Goal: Navigation & Orientation: Find specific page/section

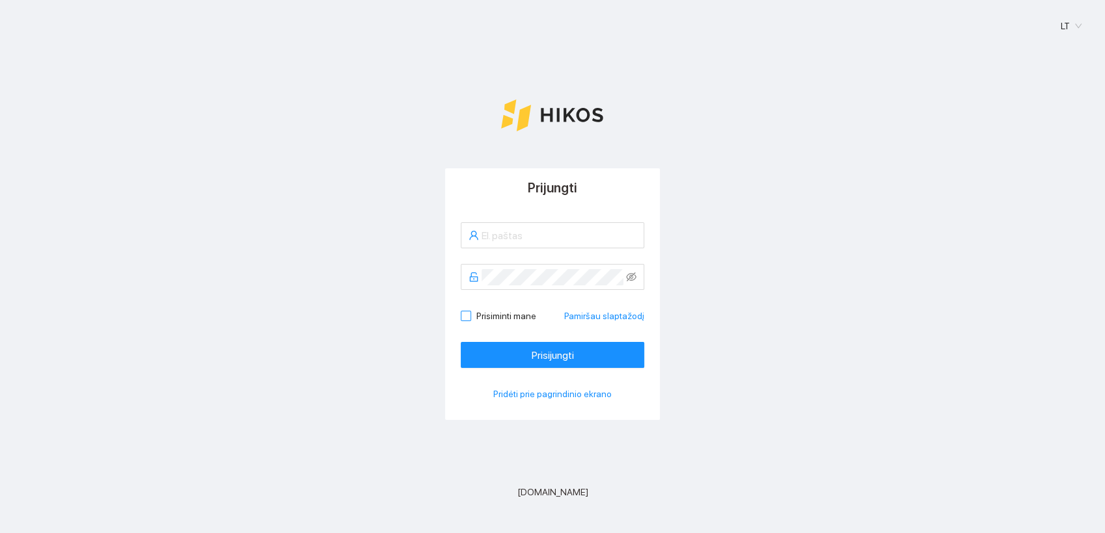
type input "[PERSON_NAME][EMAIL_ADDRESS][DOMAIN_NAME]"
click at [464, 316] on input "Prisiminti mane" at bounding box center [465, 315] width 9 height 9
checkbox input "true"
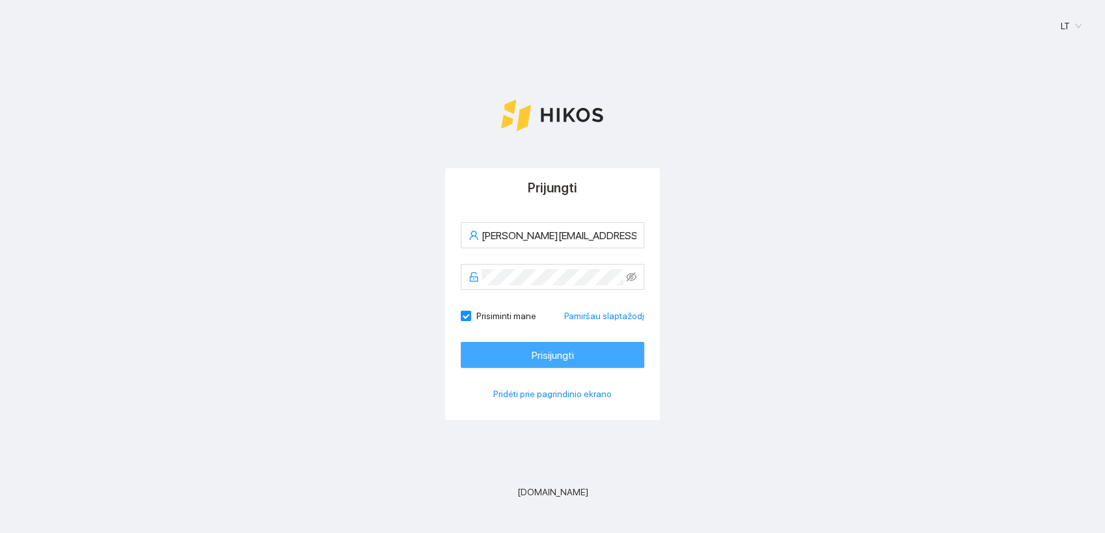
click at [552, 351] on span "Prisijungti" at bounding box center [552, 355] width 42 height 16
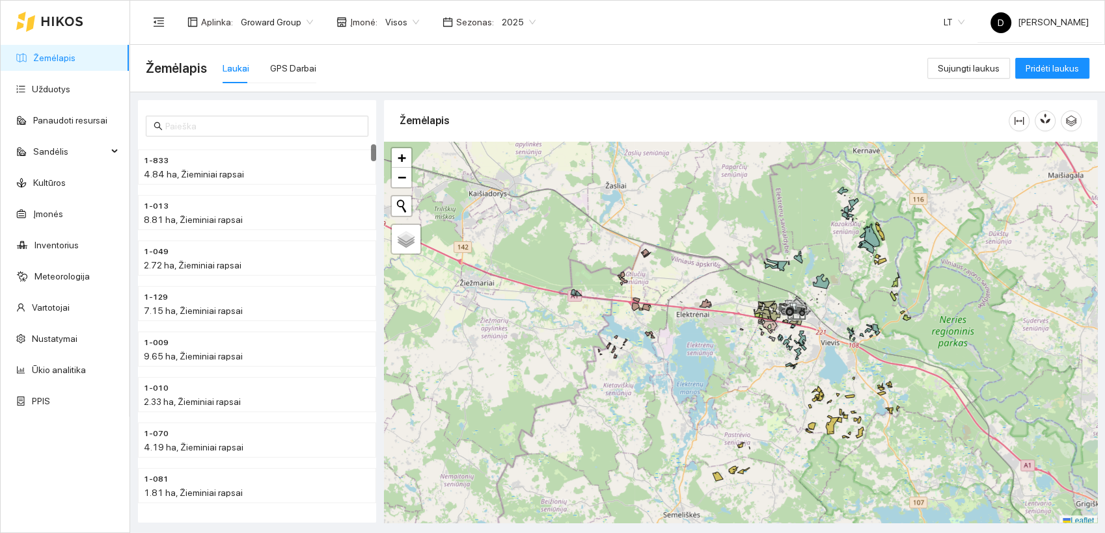
click at [517, 18] on span "2025" at bounding box center [519, 22] width 34 height 20
click at [506, 170] on div "2026" at bounding box center [509, 172] width 34 height 14
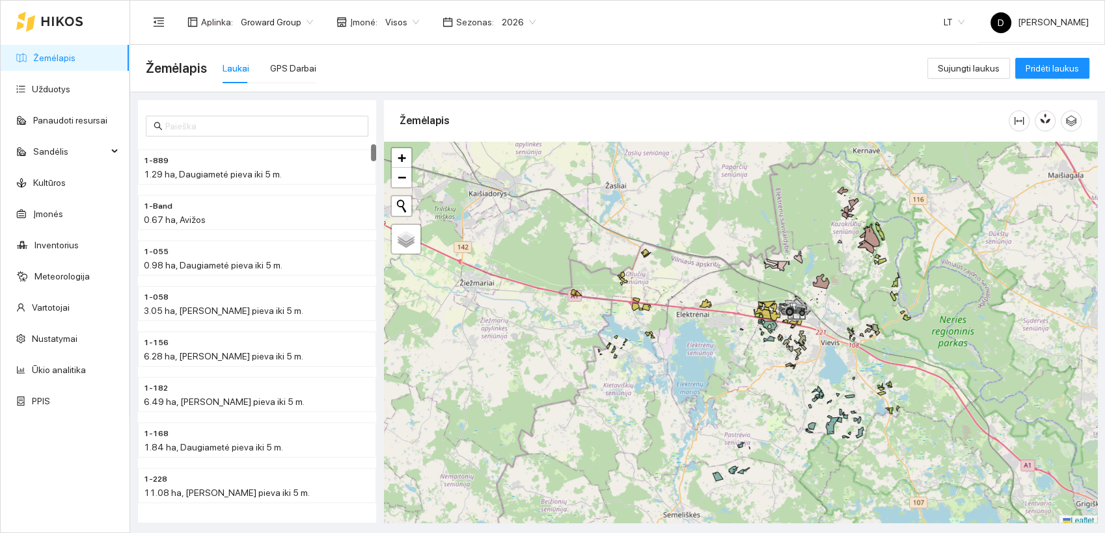
click at [513, 57] on div "Žemėlapis Laukai GPS Darbai" at bounding box center [536, 68] width 781 height 42
click at [279, 72] on div "GPS Darbai" at bounding box center [293, 68] width 46 height 14
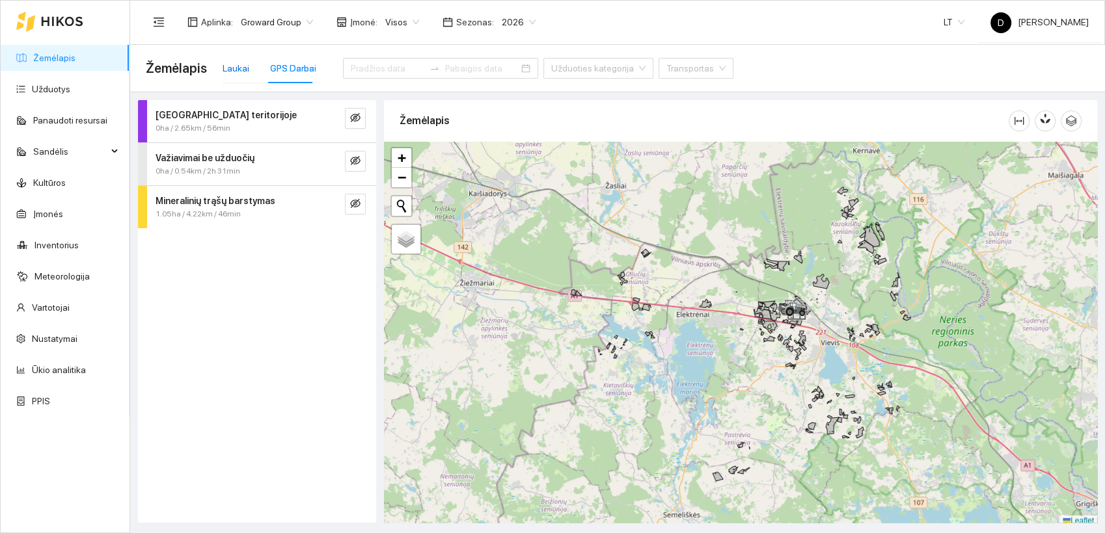
click at [233, 68] on div "Laukai" at bounding box center [235, 68] width 27 height 14
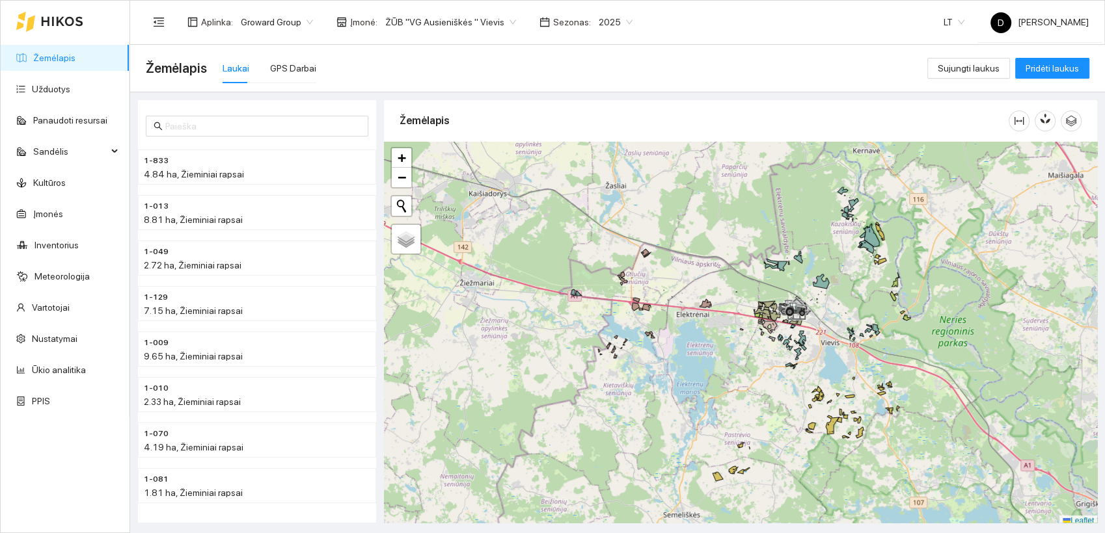
click at [608, 20] on span "2025" at bounding box center [616, 22] width 34 height 20
click at [602, 168] on div "2026" at bounding box center [600, 172] width 34 height 14
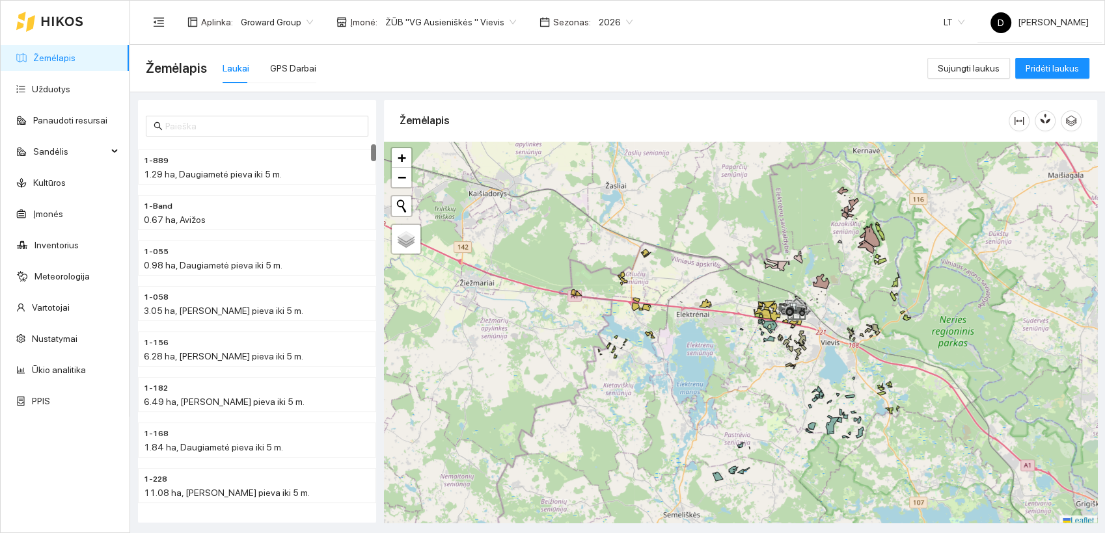
click at [602, 56] on div "Žemėlapis Laukai GPS Darbai" at bounding box center [536, 68] width 781 height 42
click at [1051, 21] on span "D [PERSON_NAME]" at bounding box center [1039, 22] width 98 height 10
click at [699, 27] on div "Aplinka : Groward Group Įmonė : ŽŪB "VG Ausieniškės " Vievis Sezonas : 2026 LT …" at bounding box center [617, 22] width 943 height 42
click at [539, 21] on icon "calendar" at bounding box center [544, 22] width 10 height 10
click at [563, 23] on span "Sezonas :" at bounding box center [572, 22] width 38 height 14
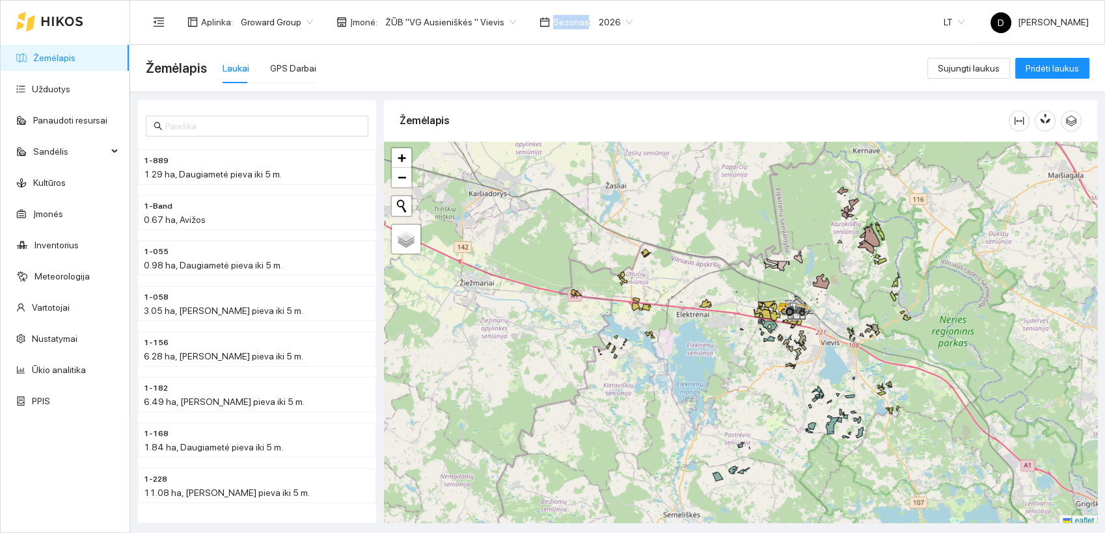
click at [562, 21] on span "Sezonas :" at bounding box center [572, 22] width 38 height 14
click at [561, 20] on span "Sezonas :" at bounding box center [572, 22] width 38 height 14
click at [497, 21] on span "ŽŪB "VG Ausieniškės " Vievis" at bounding box center [450, 22] width 131 height 20
click at [497, 20] on span "ŽŪB "VG Ausieniškės " Vievis" at bounding box center [450, 22] width 131 height 20
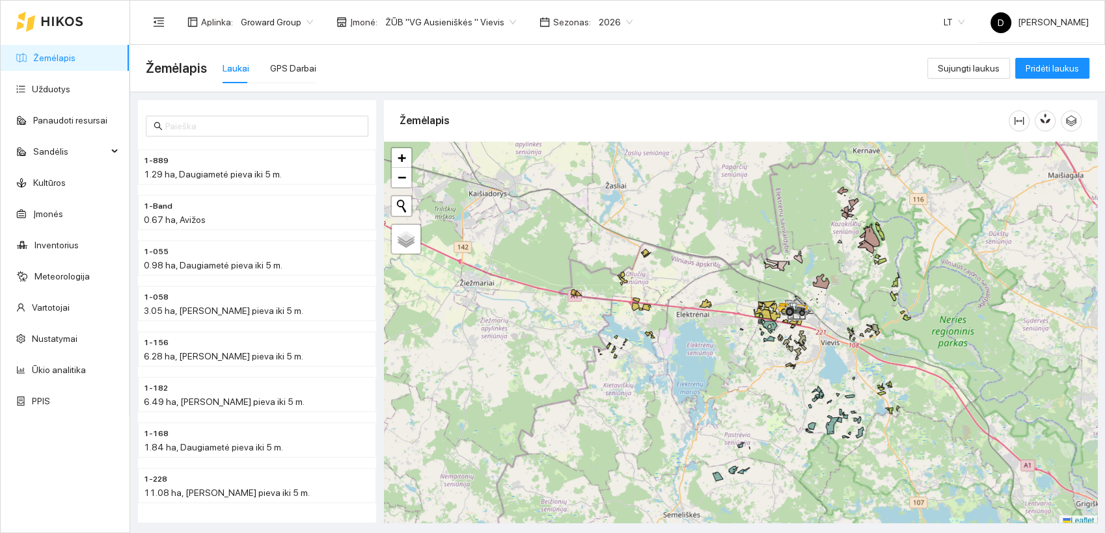
click at [500, 45] on div "Žemėlapis Laukai GPS Darbai Sujungti laukus Pridėti laukus" at bounding box center [617, 68] width 943 height 47
click at [56, 342] on link "Nustatymai" at bounding box center [55, 339] width 46 height 10
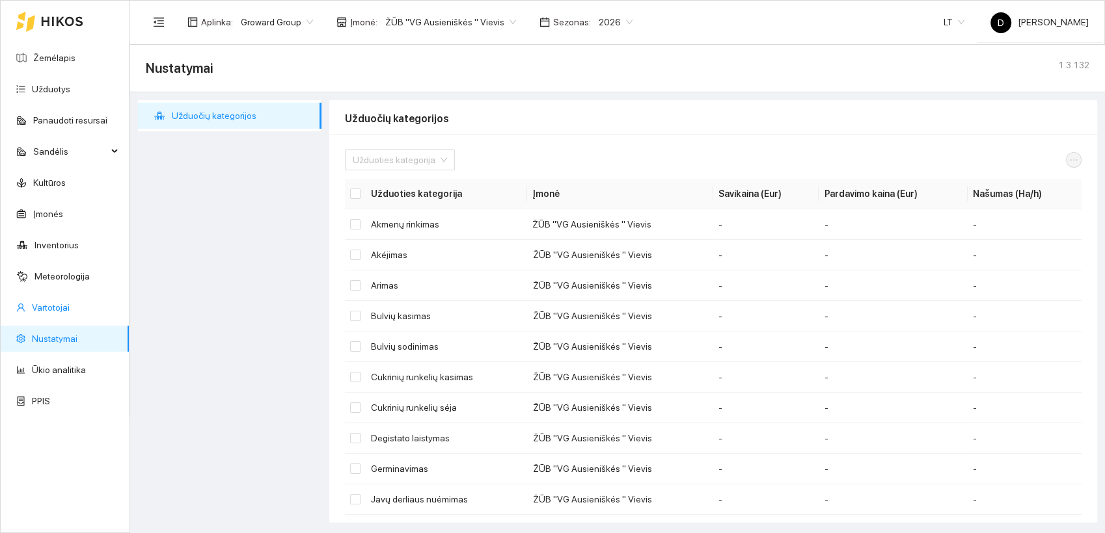
click at [54, 307] on link "Vartotojai" at bounding box center [51, 308] width 38 height 10
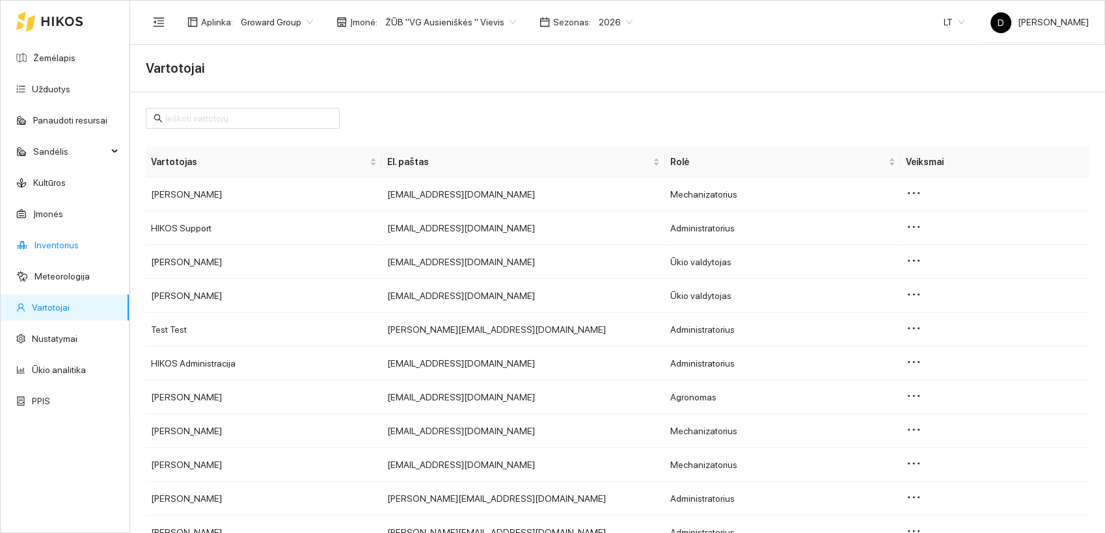
click at [59, 247] on link "Inventorius" at bounding box center [56, 245] width 44 height 10
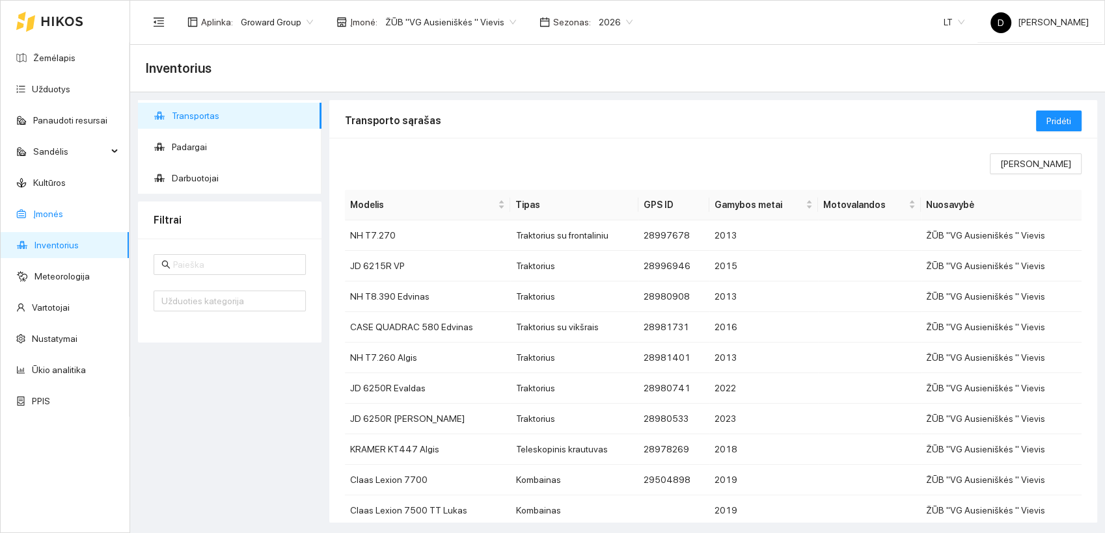
click at [55, 213] on link "Įmonės" at bounding box center [48, 214] width 30 height 10
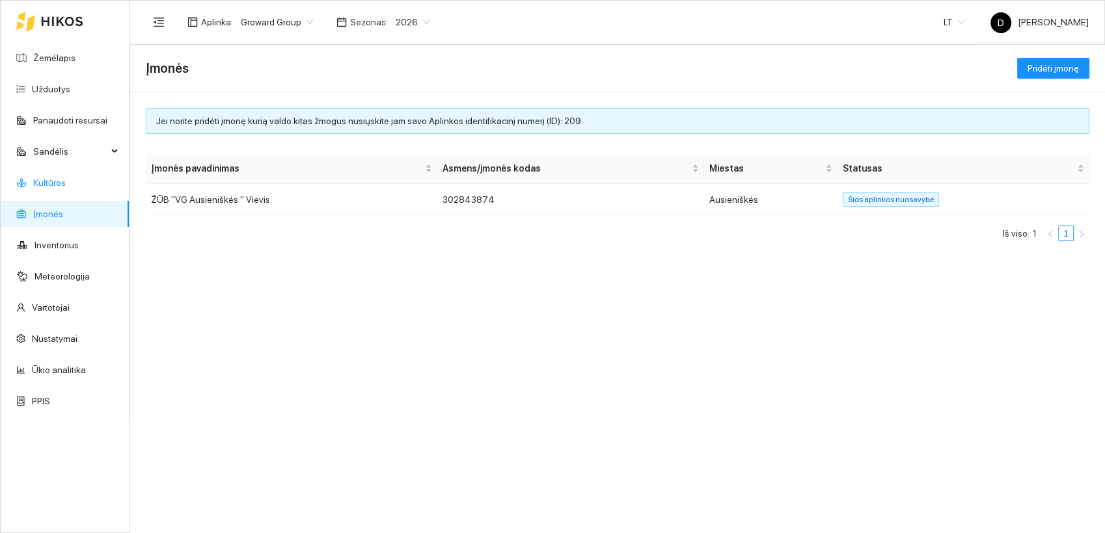
click at [47, 188] on link "Kultūros" at bounding box center [49, 183] width 33 height 10
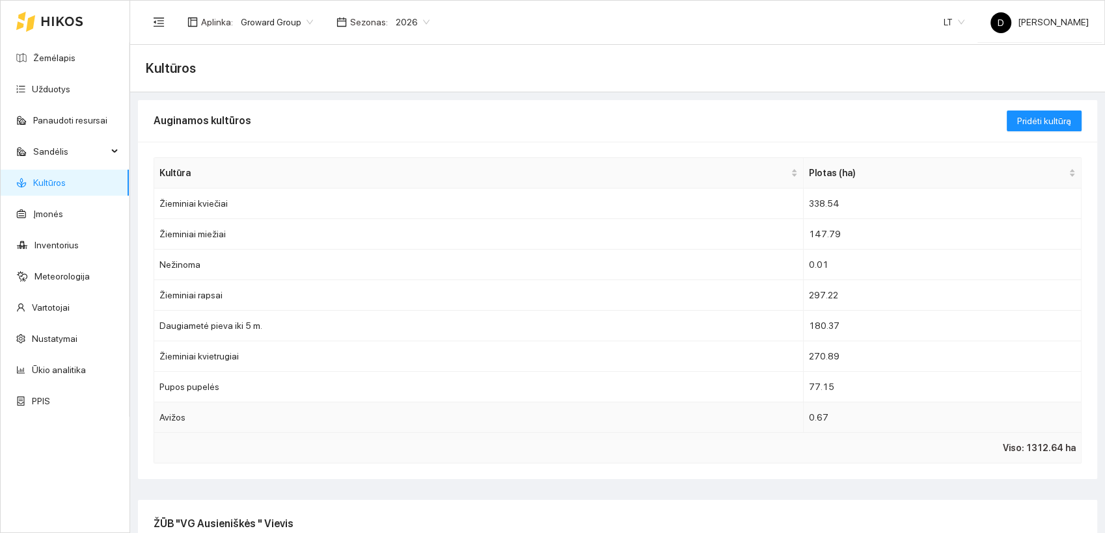
click at [220, 415] on td "Avižos" at bounding box center [478, 418] width 649 height 31
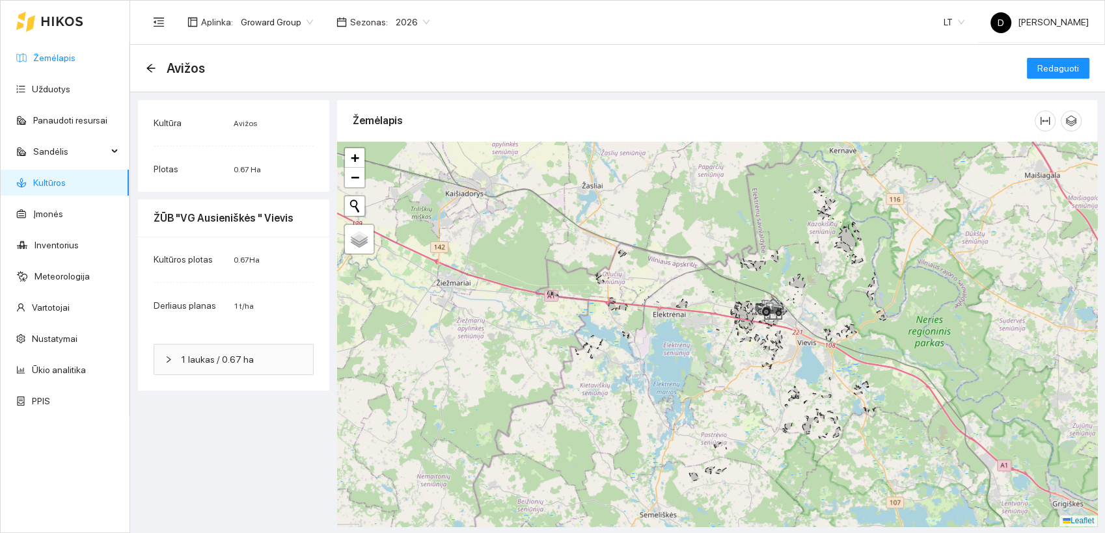
click at [51, 61] on link "Žemėlapis" at bounding box center [54, 58] width 42 height 10
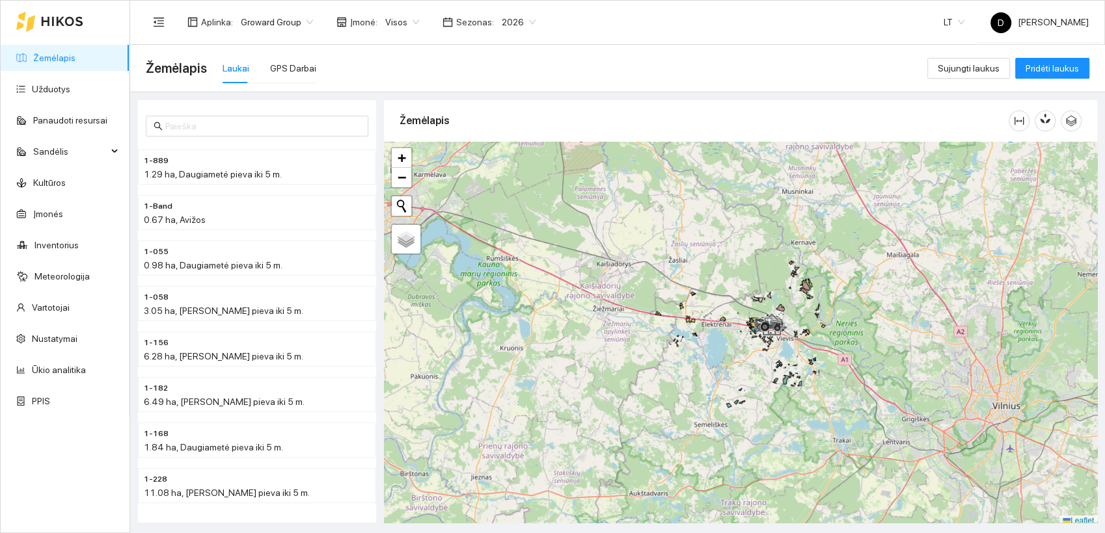
scroll to position [3, 0]
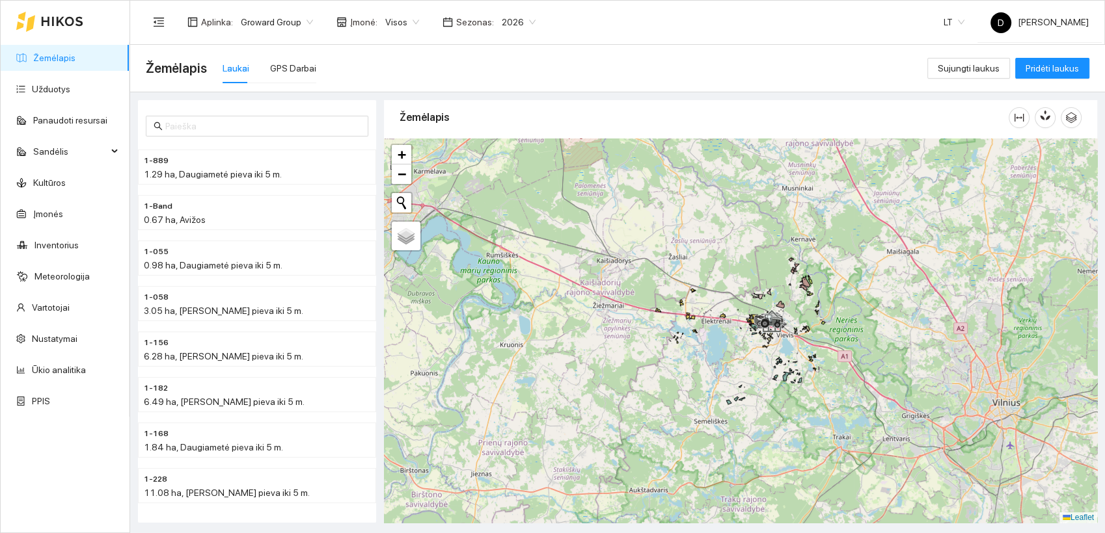
click at [709, 202] on div at bounding box center [740, 331] width 713 height 385
